Goal: Transaction & Acquisition: Download file/media

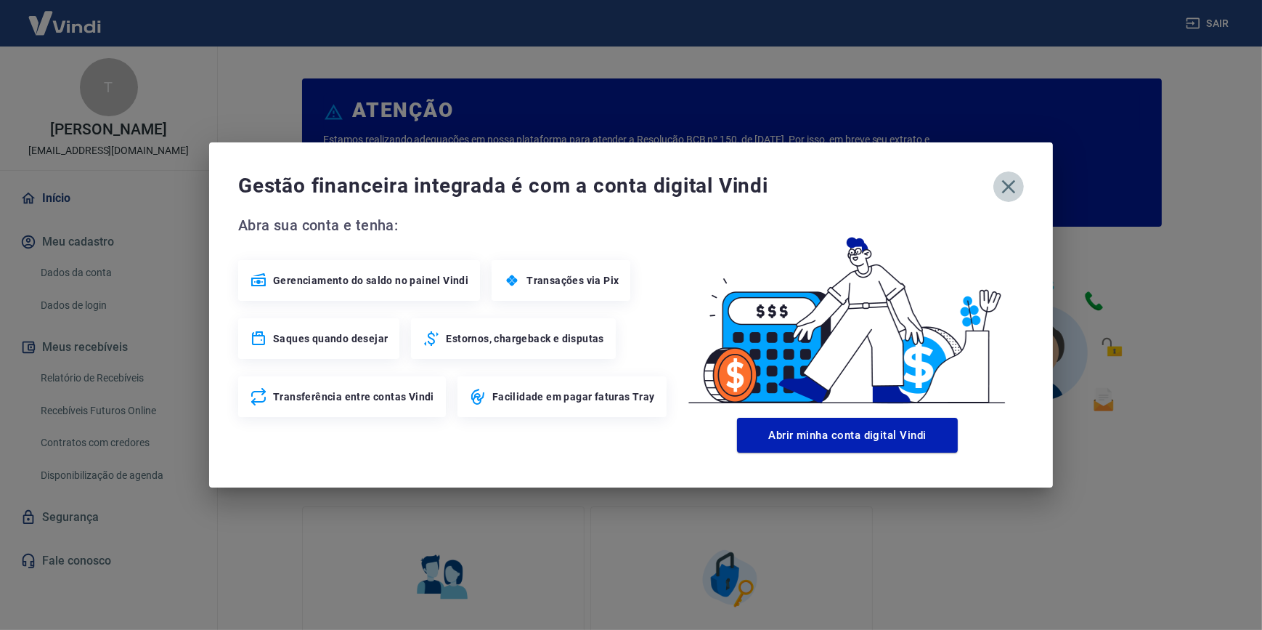
drag, startPoint x: 1009, startPoint y: 194, endPoint x: 996, endPoint y: 202, distance: 15.9
click at [1009, 193] on icon "button" at bounding box center [1008, 186] width 23 height 23
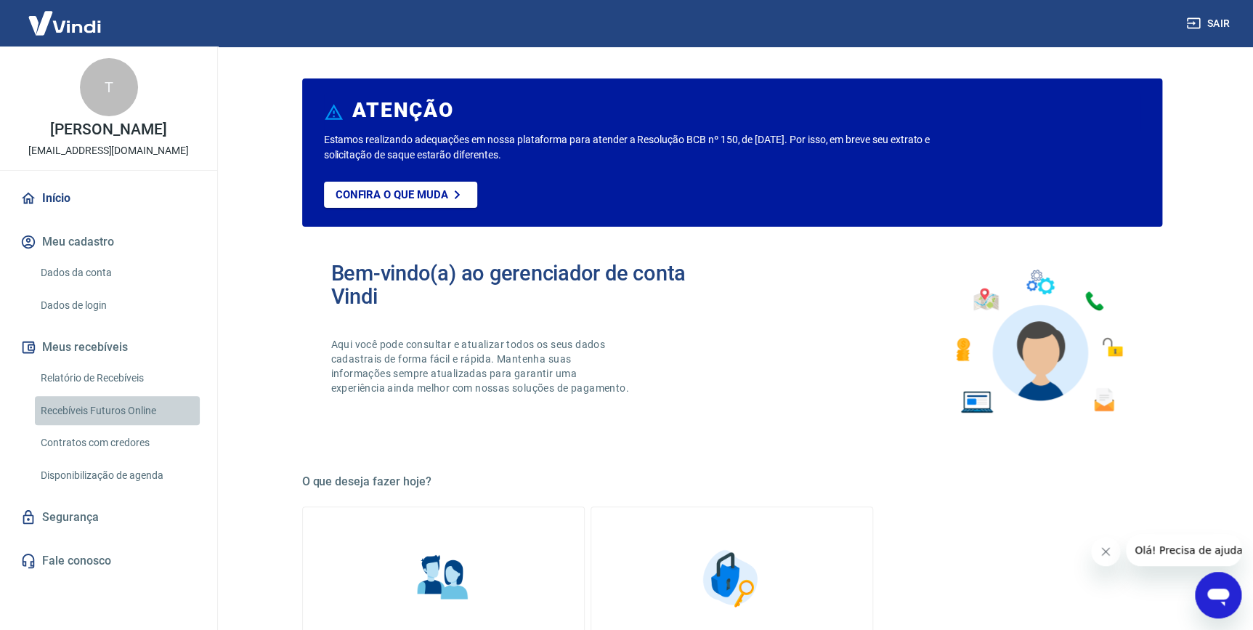
click at [129, 410] on link "Recebíveis Futuros Online" at bounding box center [117, 411] width 165 height 30
click at [137, 373] on link "Relatório de Recebíveis" at bounding box center [117, 378] width 165 height 30
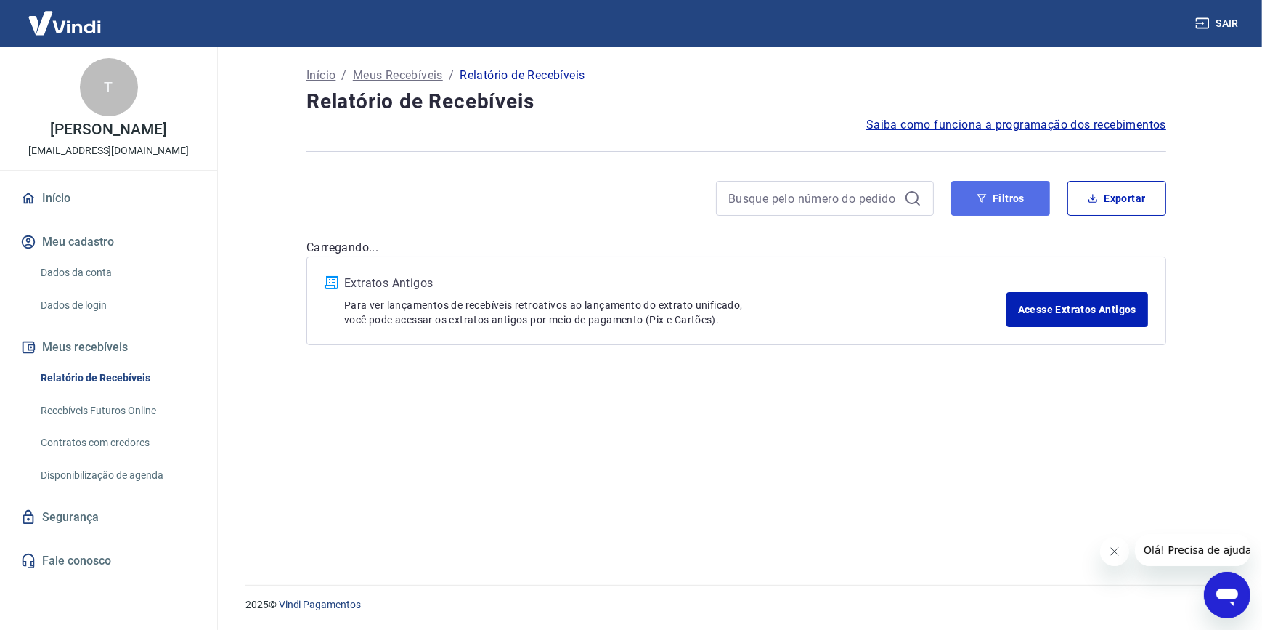
click at [977, 193] on icon "button" at bounding box center [982, 198] width 10 height 10
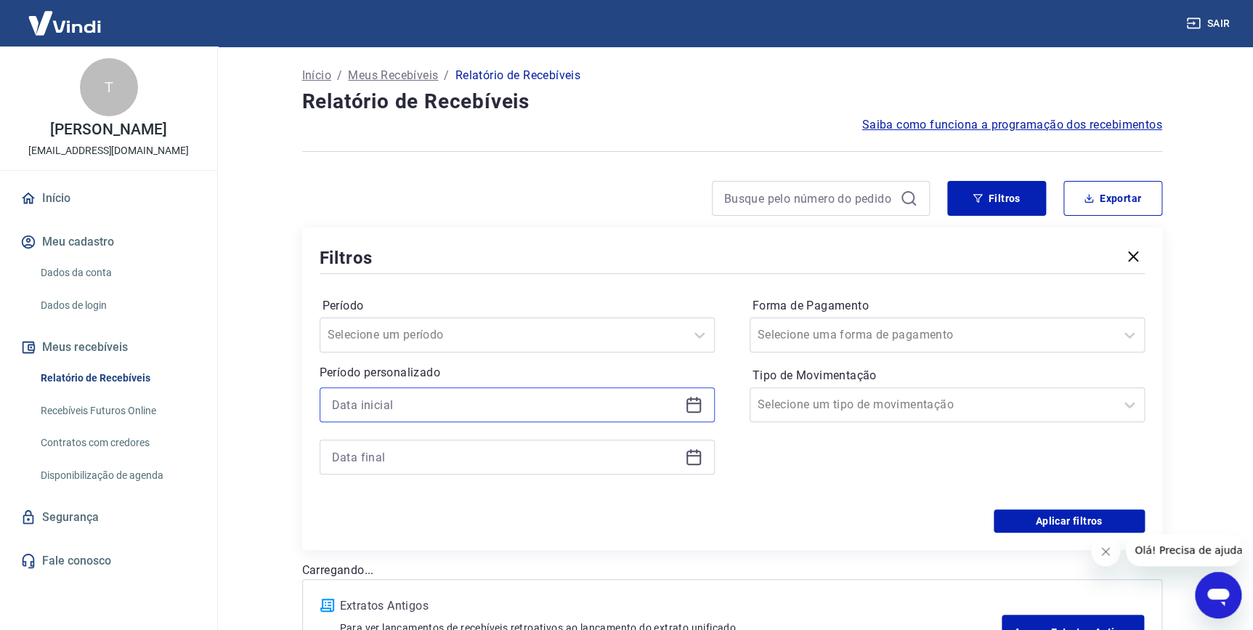
click at [617, 402] on input at bounding box center [505, 405] width 347 height 22
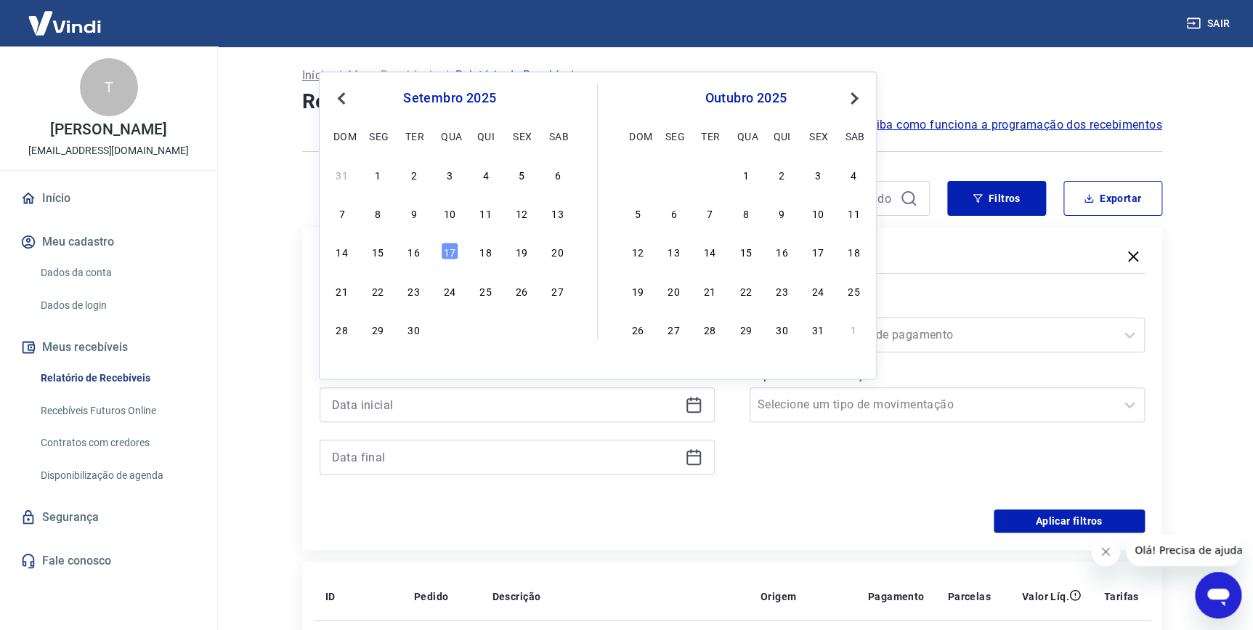
drag, startPoint x: 415, startPoint y: 251, endPoint x: 391, endPoint y: 454, distance: 204.7
click at [415, 250] on div "16" at bounding box center [413, 251] width 17 height 17
type input "[DATE]"
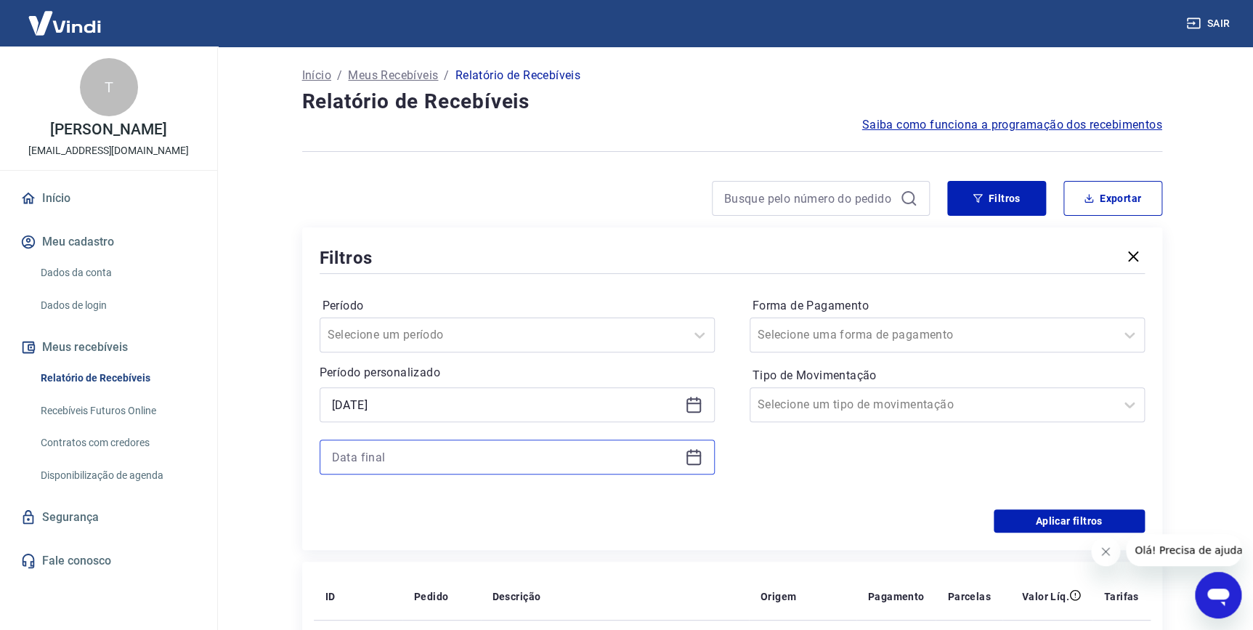
click at [391, 453] on input at bounding box center [505, 457] width 347 height 22
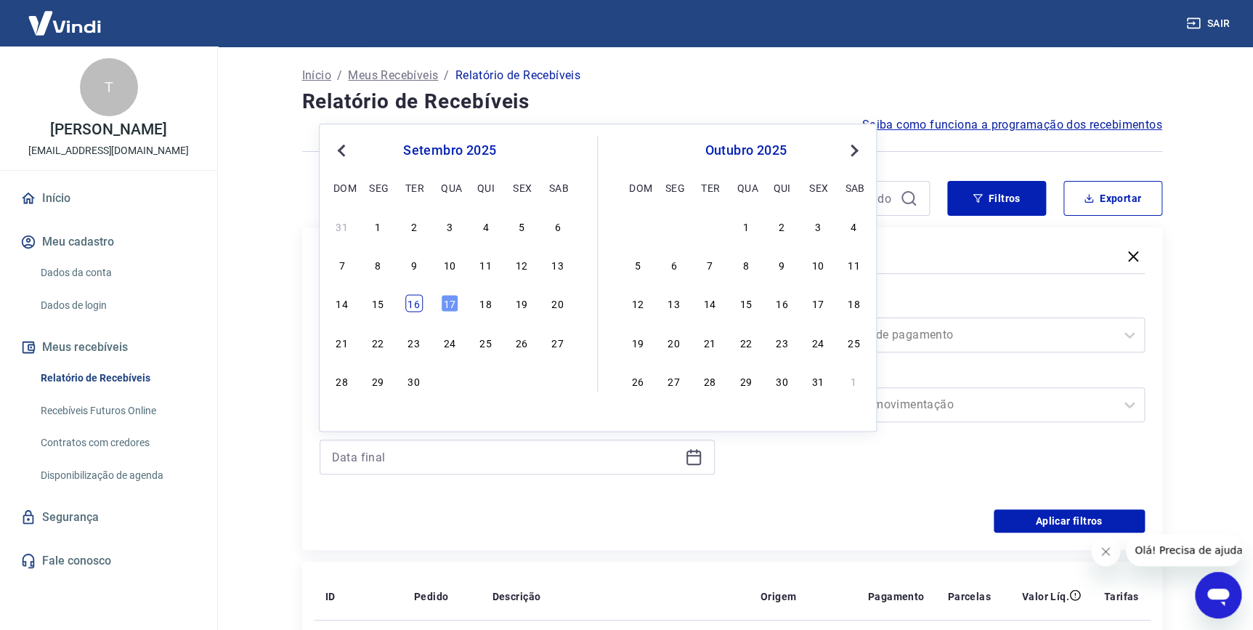
click at [419, 305] on div "16" at bounding box center [413, 303] width 17 height 17
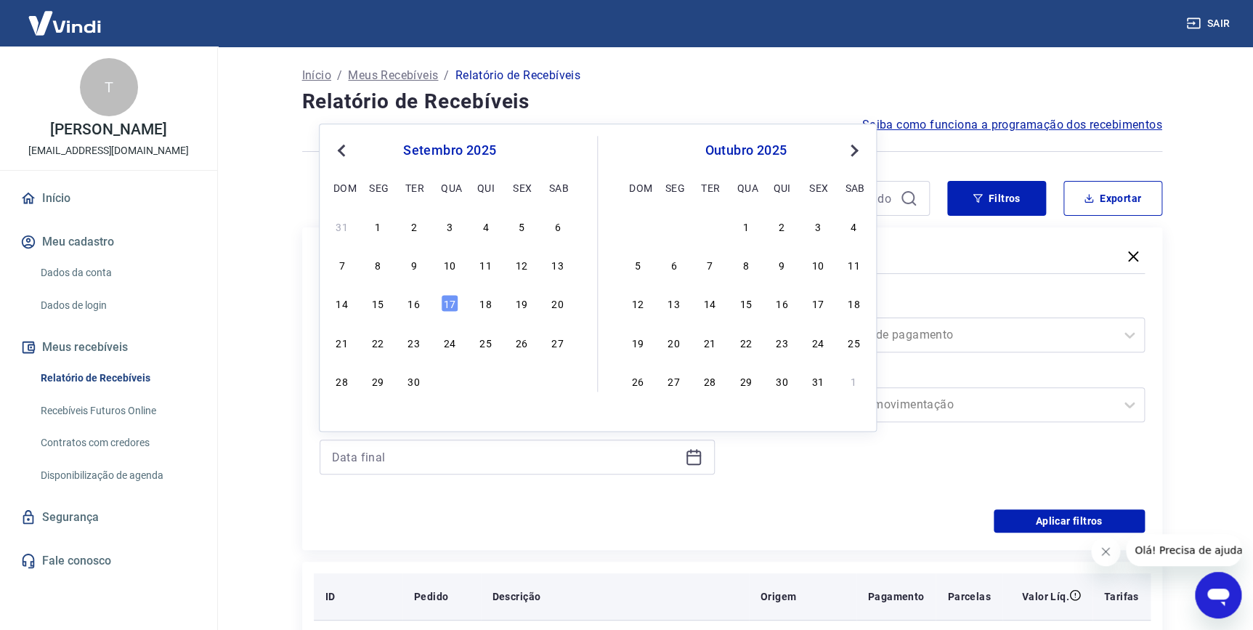
type input "[DATE]"
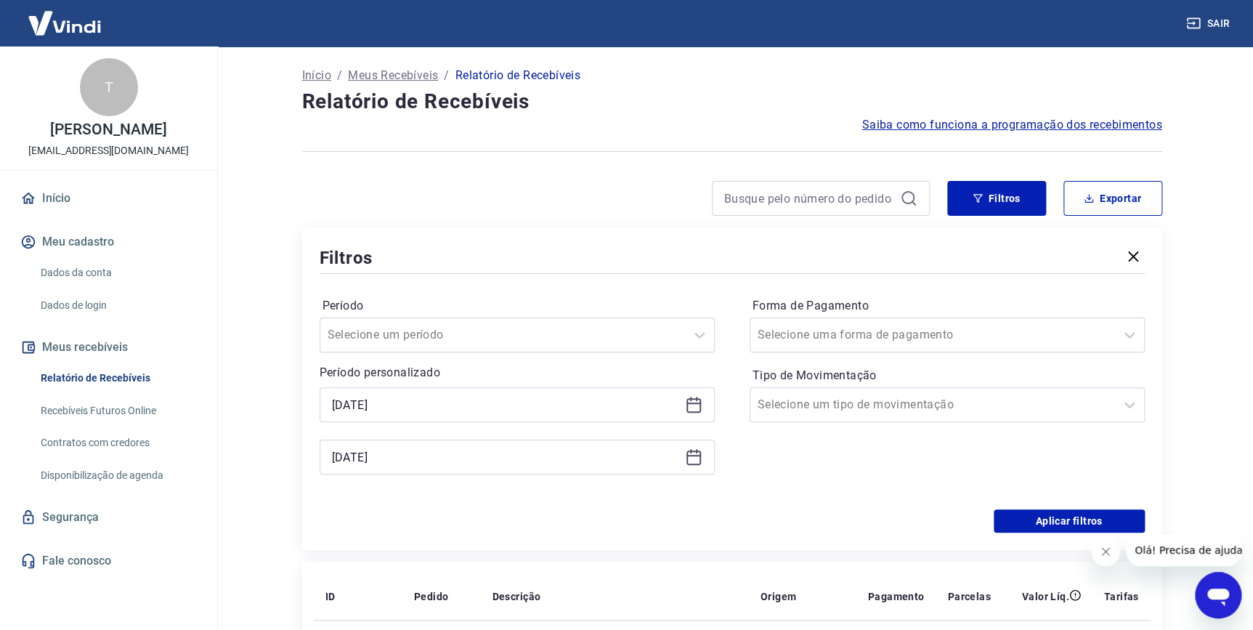
click at [1056, 502] on div "Período Selecione um período Período personalizado Selected date: [DATE] [DATE]…" at bounding box center [732, 393] width 825 height 232
click at [1052, 510] on button "Aplicar filtros" at bounding box center [1069, 520] width 151 height 23
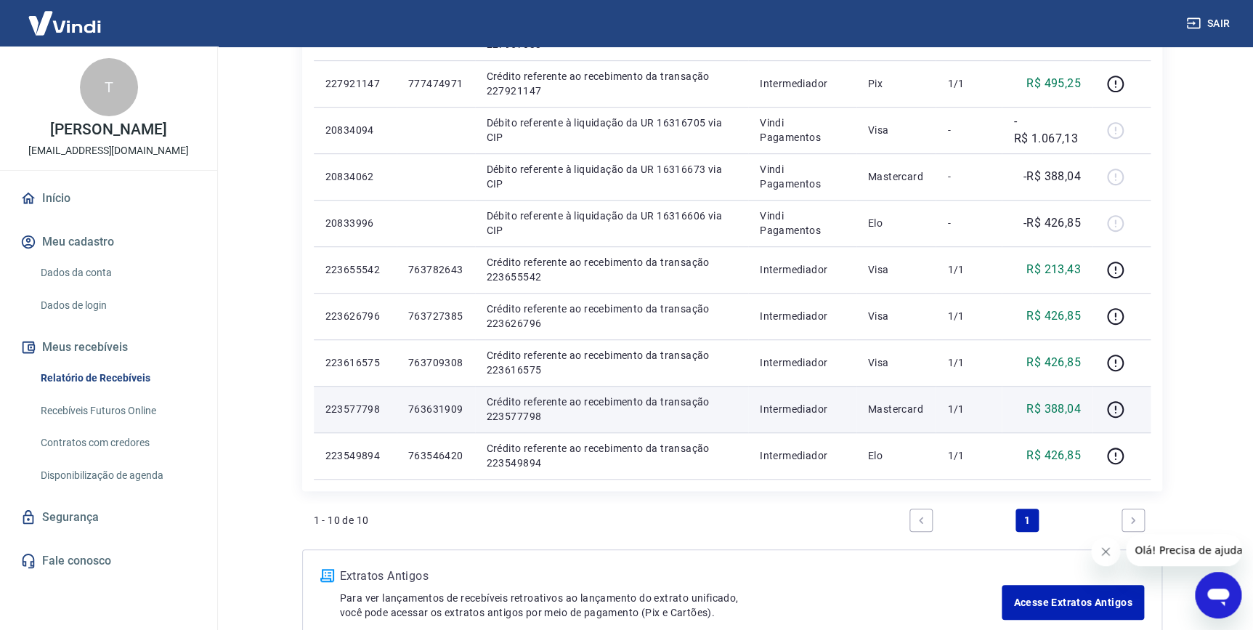
scroll to position [131, 0]
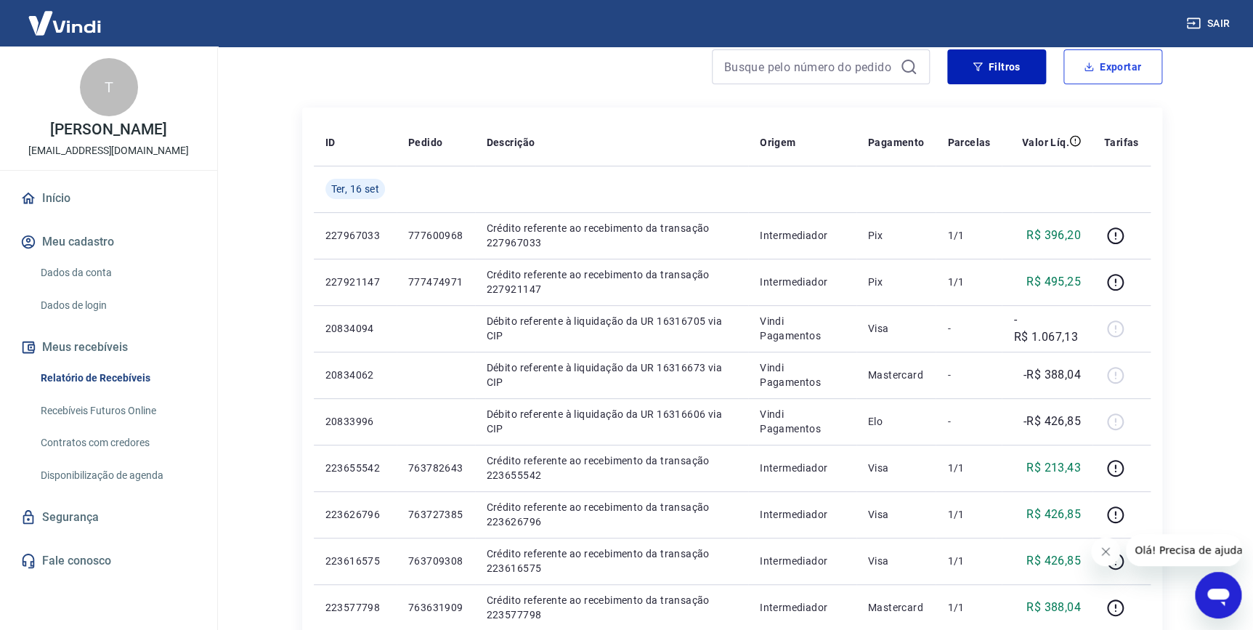
click at [1119, 58] on button "Exportar" at bounding box center [1112, 66] width 99 height 35
type input "[DATE]"
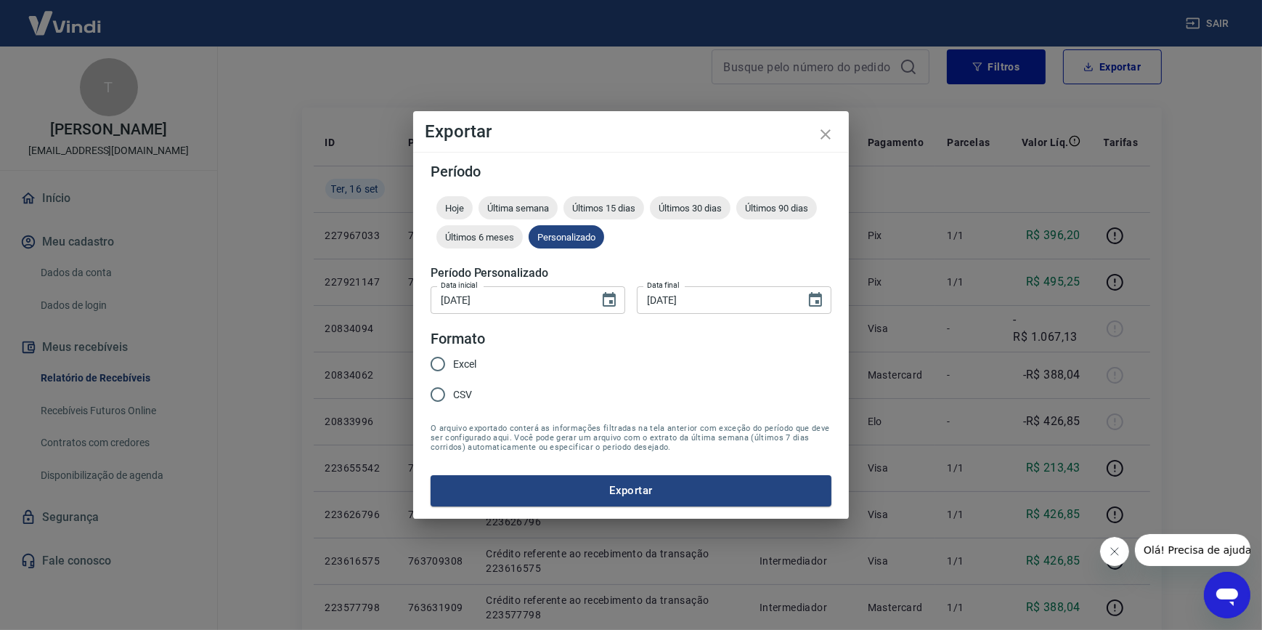
click at [457, 365] on span "Excel" at bounding box center [464, 364] width 23 height 15
click at [453, 365] on input "Excel" at bounding box center [438, 364] width 31 height 31
radio input "true"
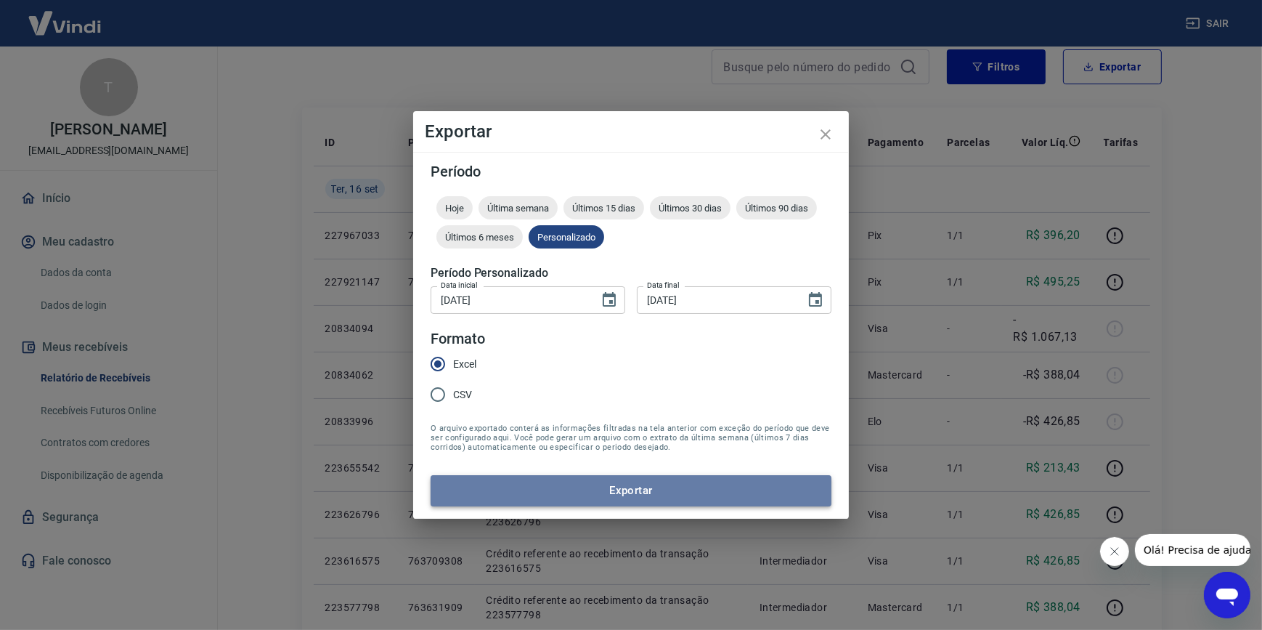
click at [488, 475] on button "Exportar" at bounding box center [631, 490] width 401 height 31
